Goal: Check status

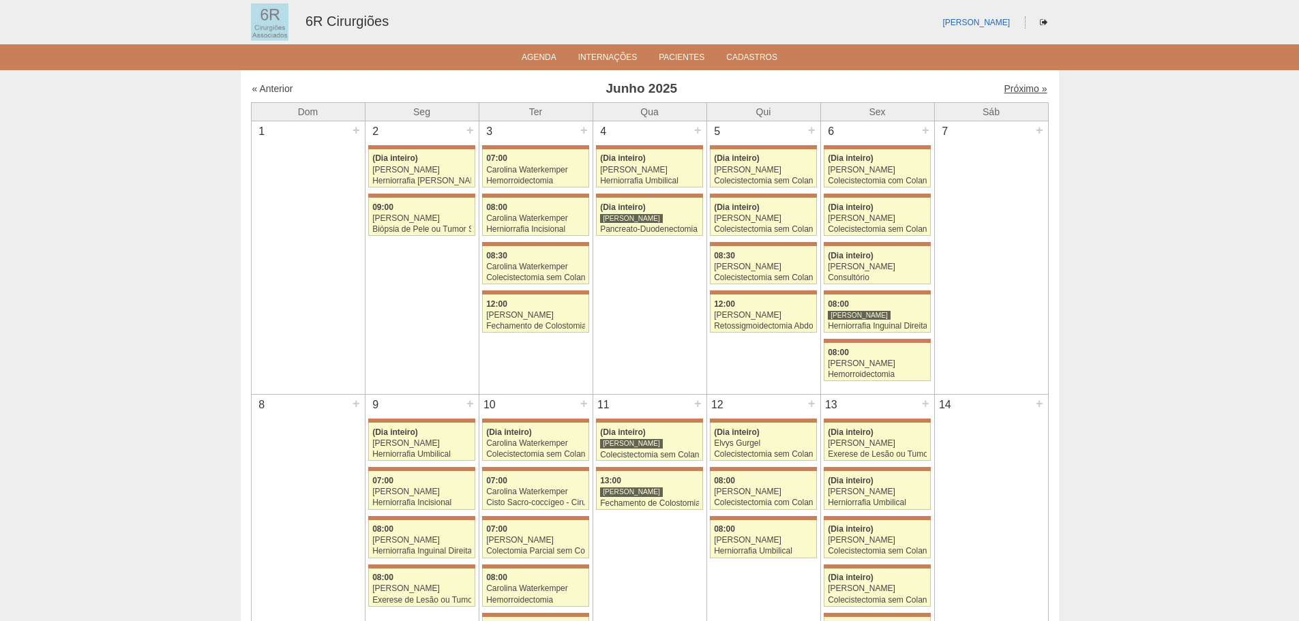
click at [1028, 83] on link "Próximo »" at bounding box center [1025, 88] width 43 height 11
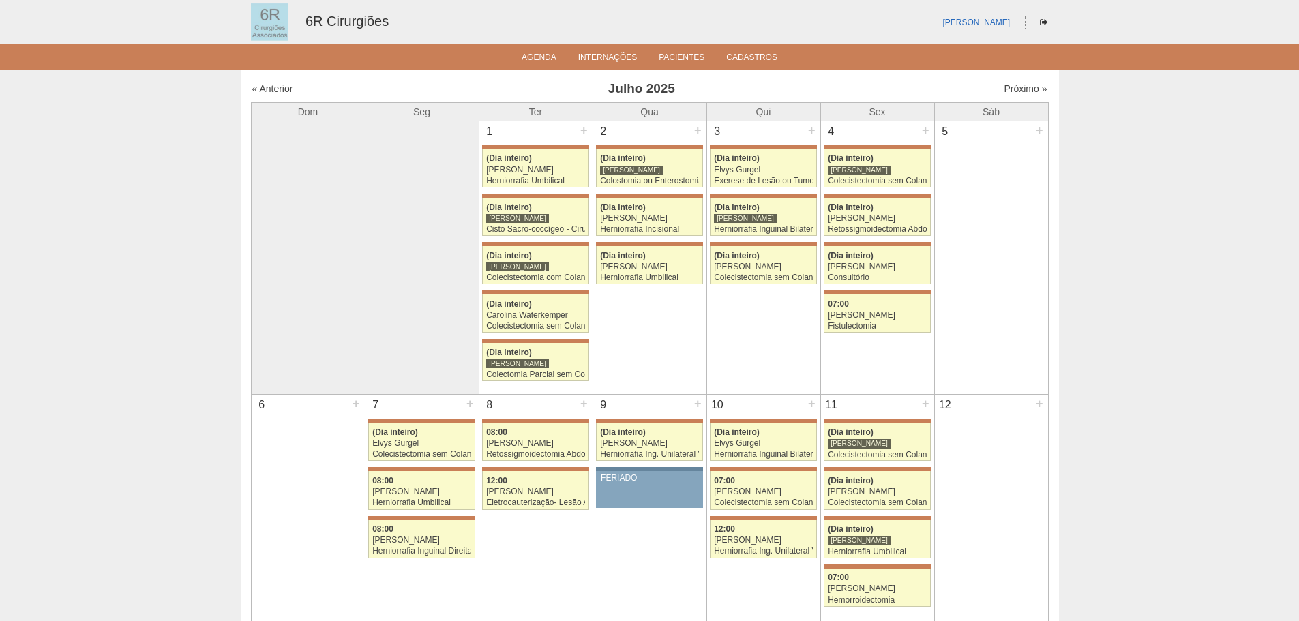
drag, startPoint x: 0, startPoint y: 0, endPoint x: 1028, endPoint y: 83, distance: 1031.9
click at [1028, 83] on link "Próximo »" at bounding box center [1025, 88] width 43 height 11
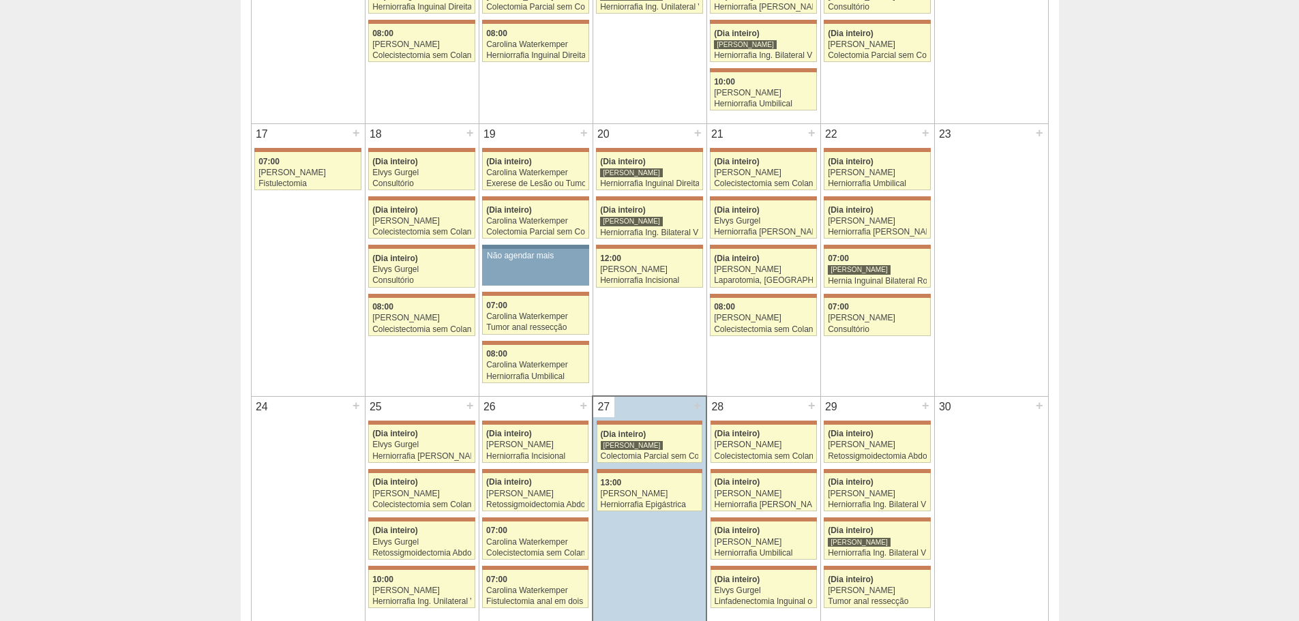
scroll to position [1023, 0]
